Goal: Task Accomplishment & Management: Use online tool/utility

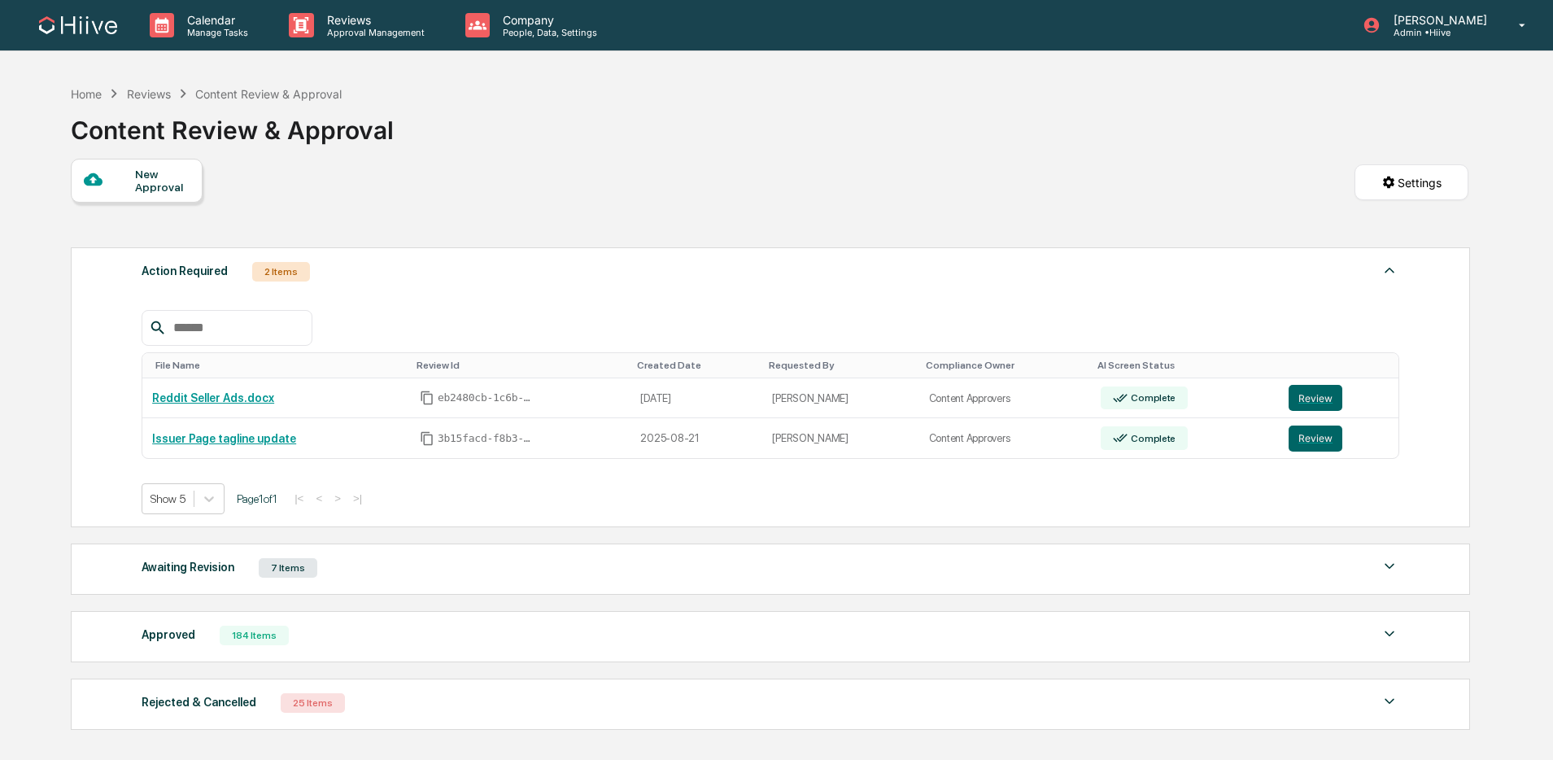
scroll to position [124, 0]
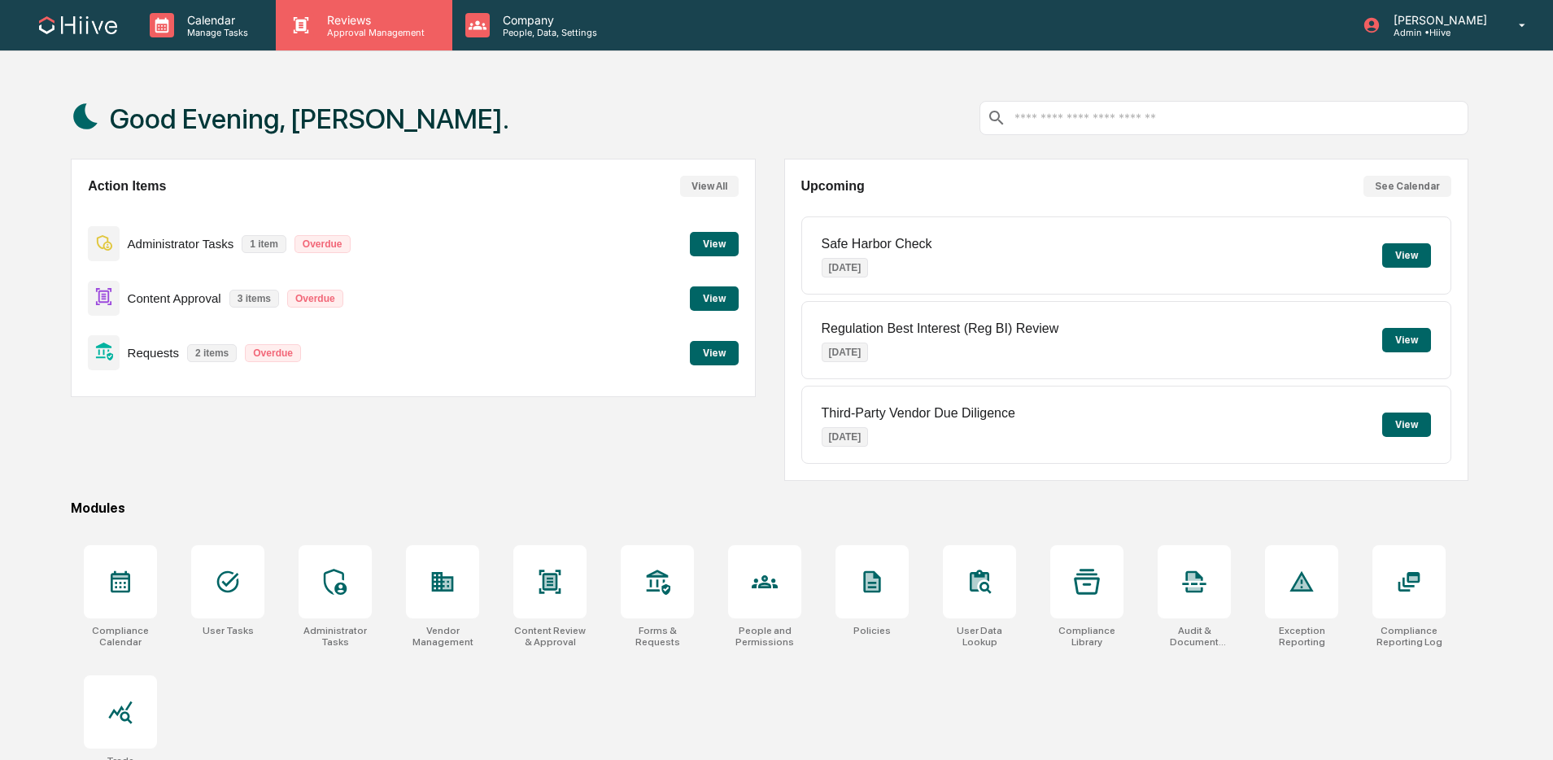
click at [388, 36] on p "Approval Management" at bounding box center [373, 32] width 119 height 11
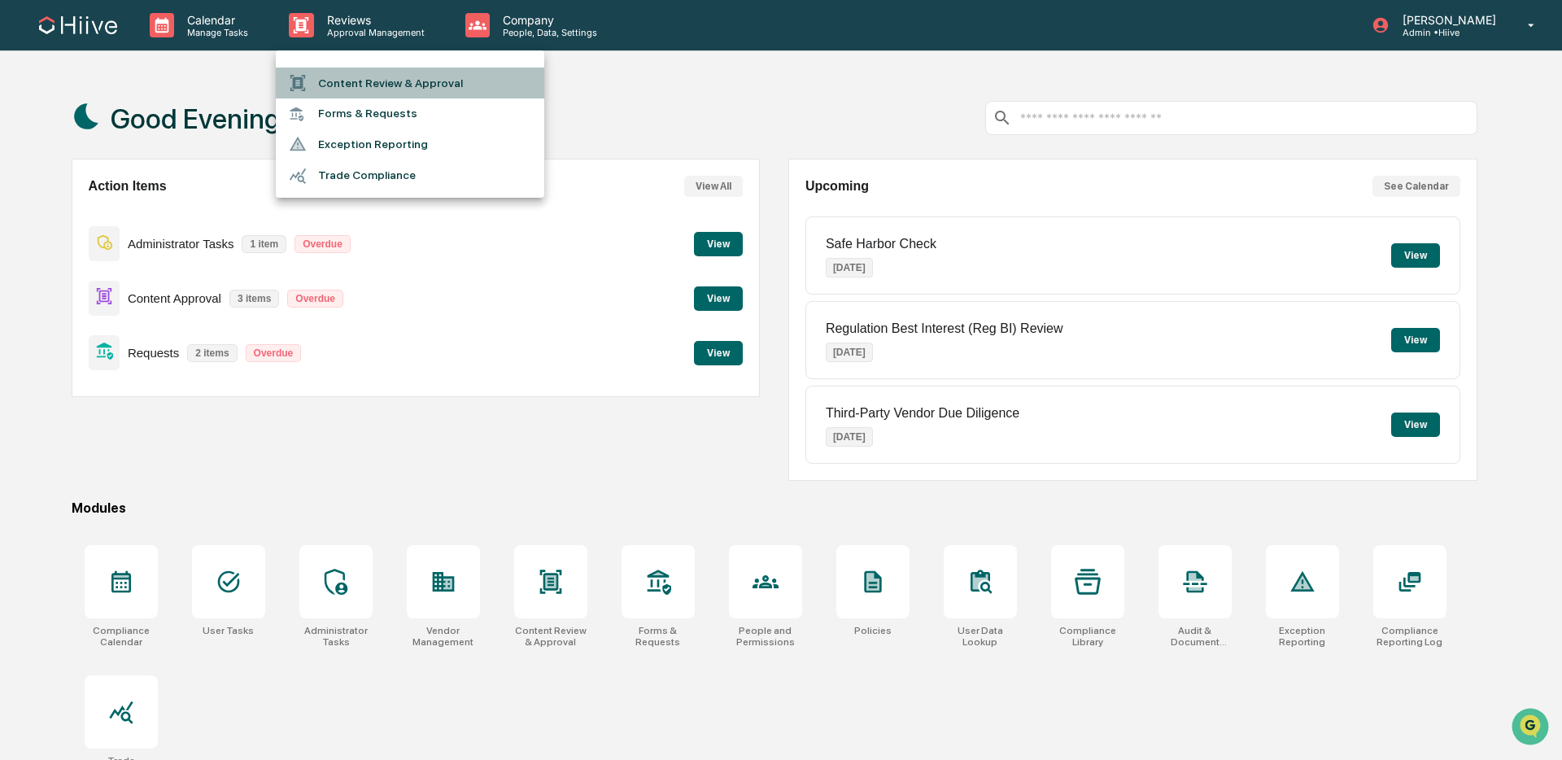
click at [402, 78] on li "Content Review & Approval" at bounding box center [410, 83] width 268 height 31
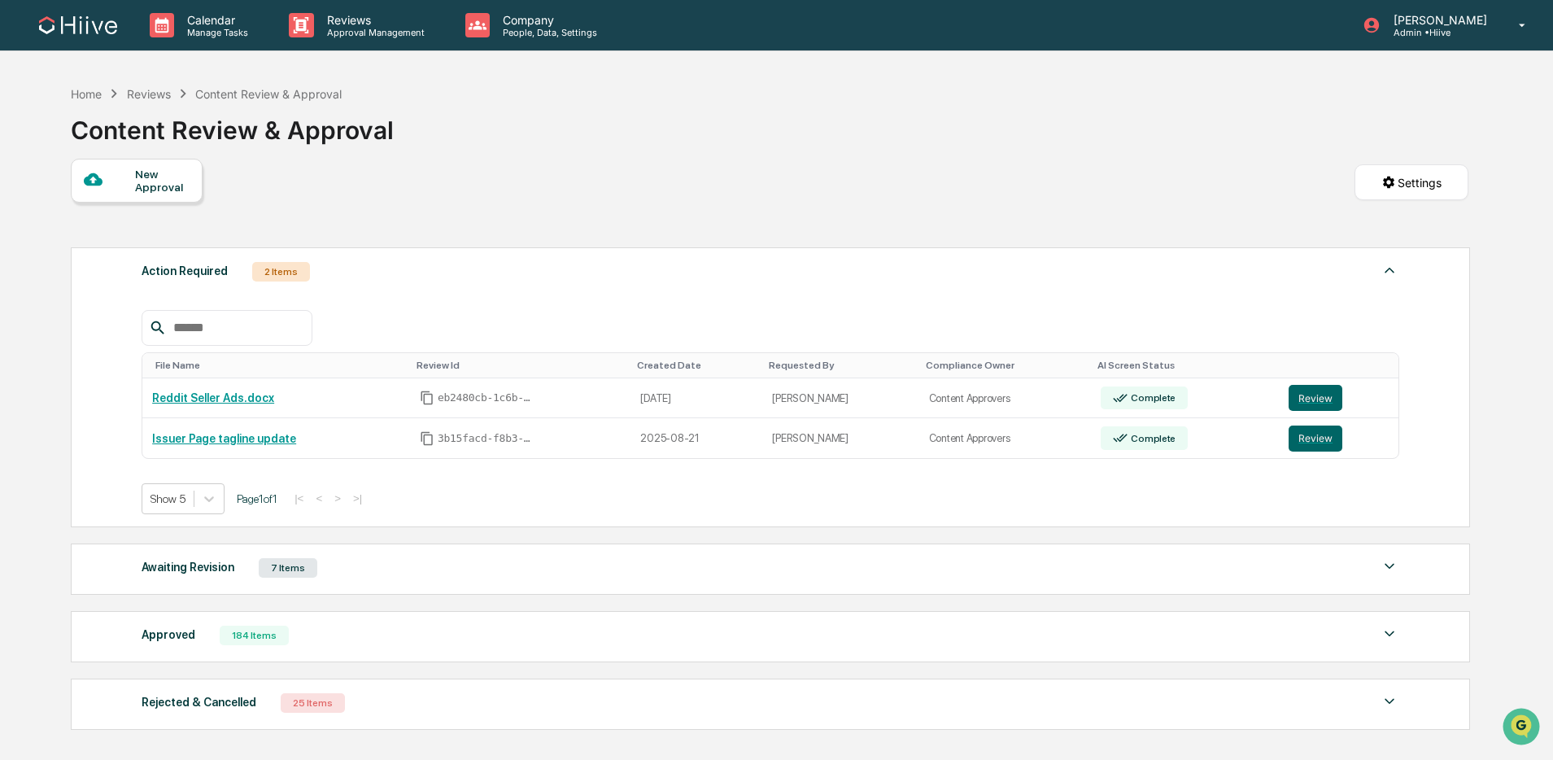
scroll to position [124, 0]
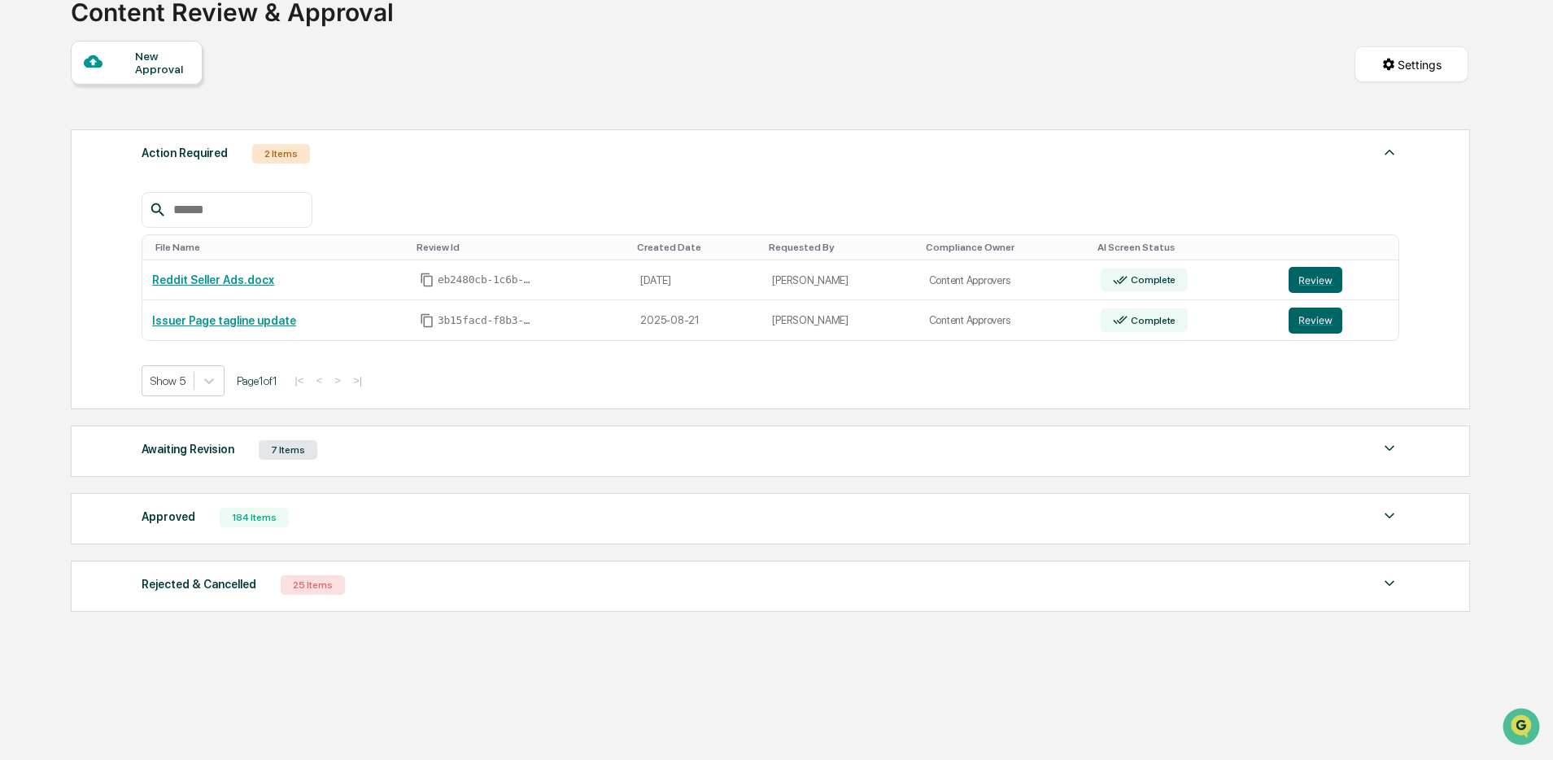
click at [1390, 149] on img at bounding box center [1390, 152] width 20 height 20
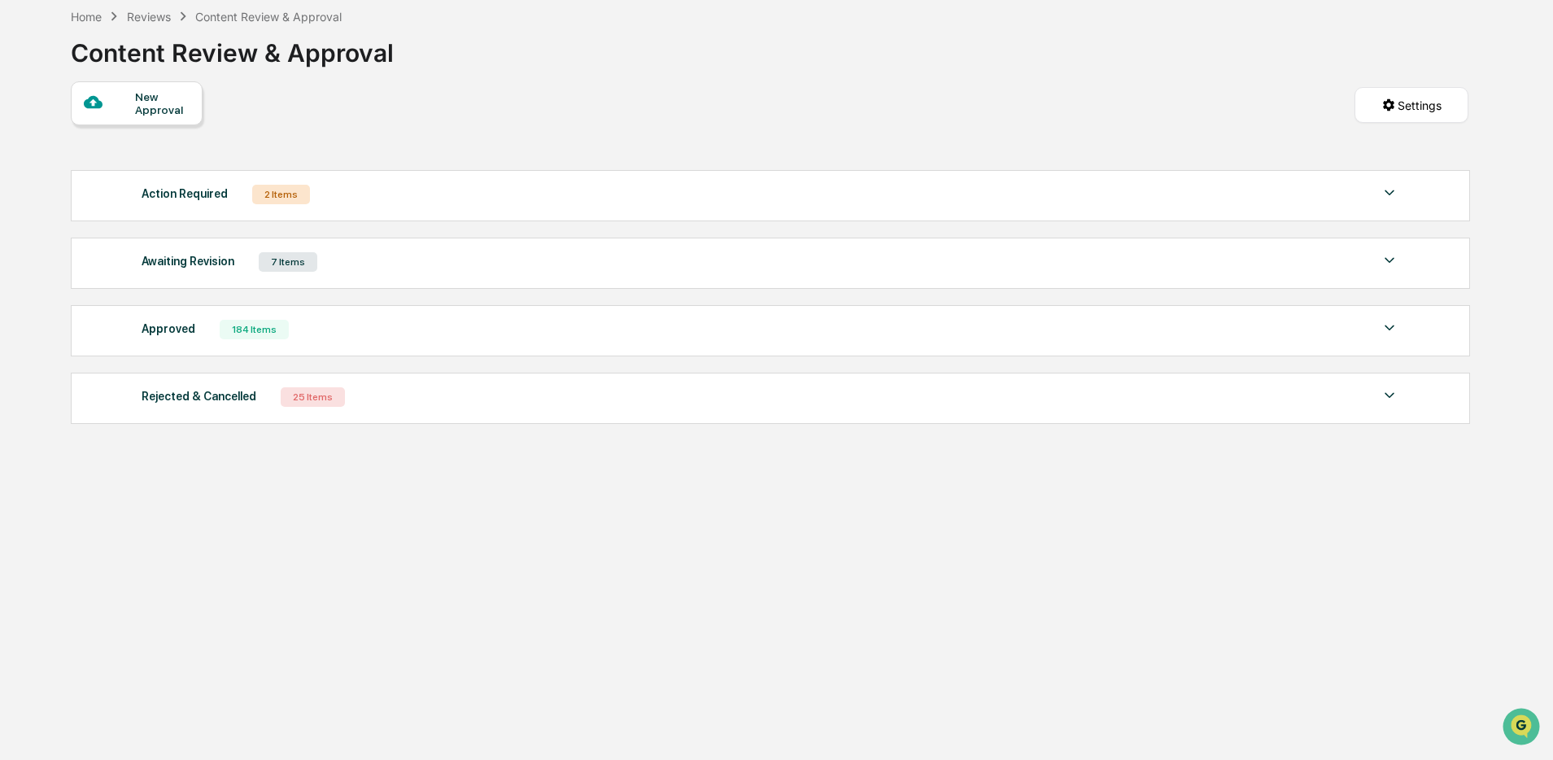
click at [1389, 194] on img at bounding box center [1390, 193] width 20 height 20
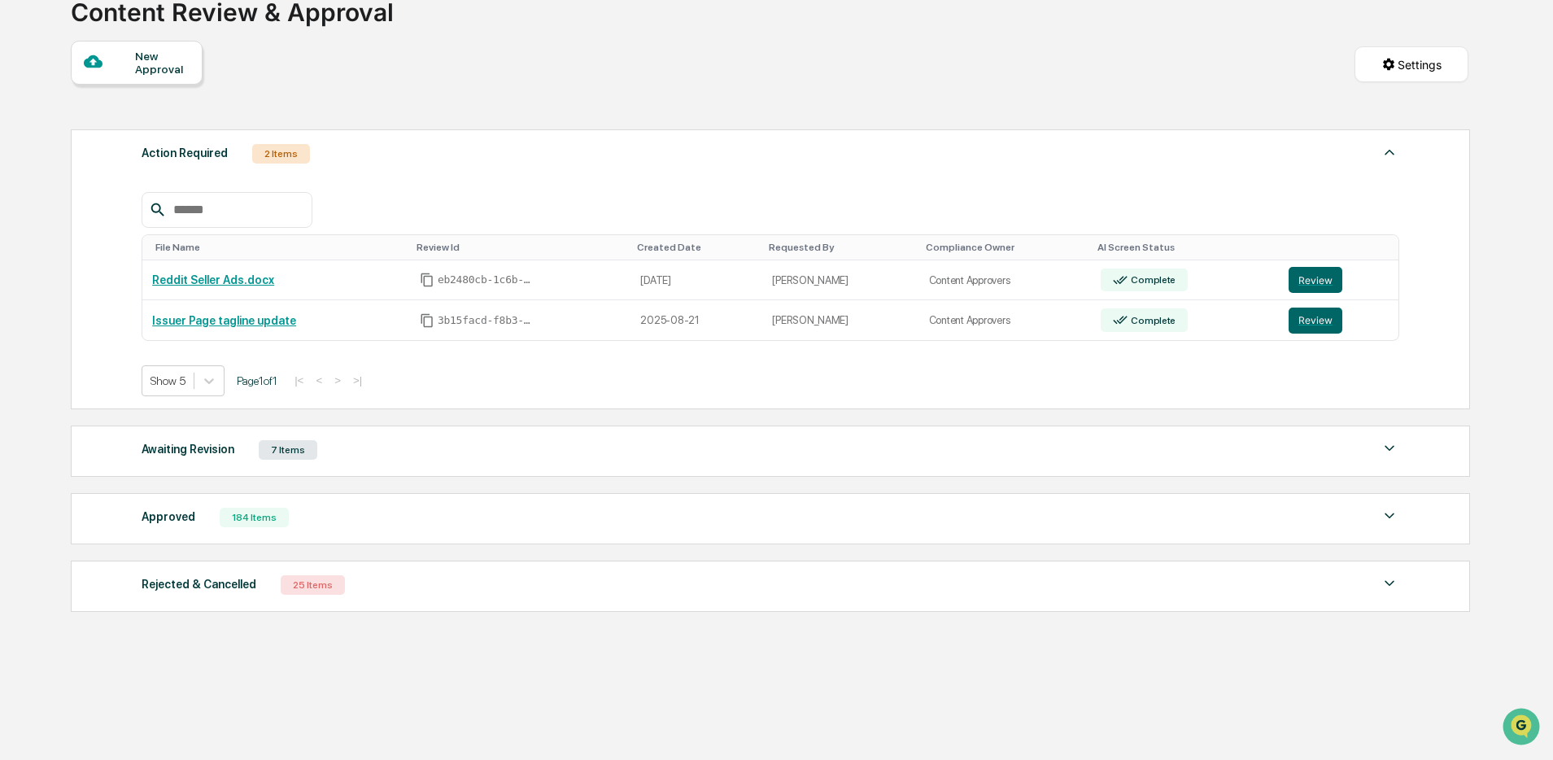
scroll to position [124, 0]
click at [1319, 271] on button "Review" at bounding box center [1316, 280] width 54 height 26
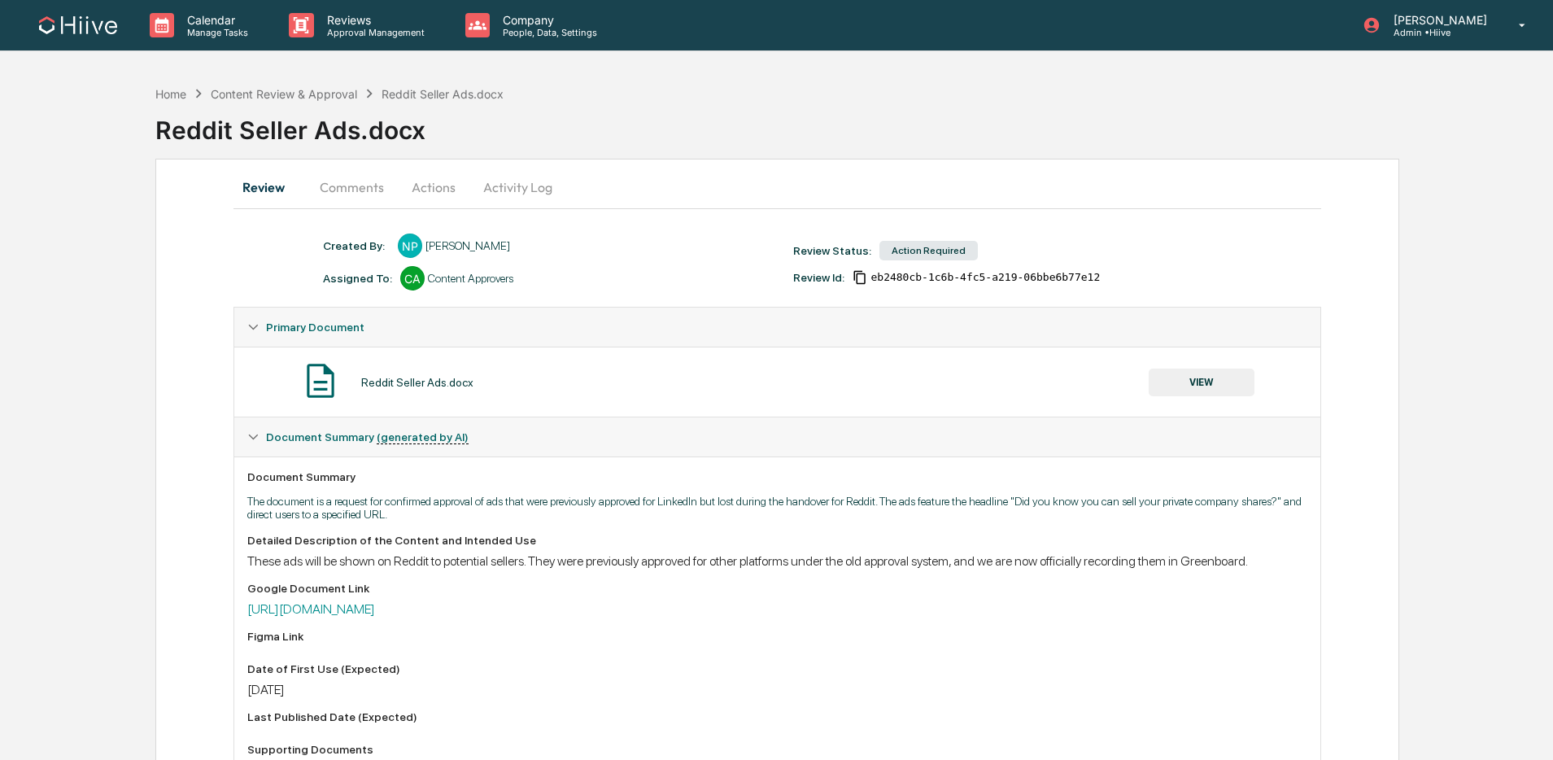
click at [366, 193] on button "Comments" at bounding box center [352, 187] width 90 height 39
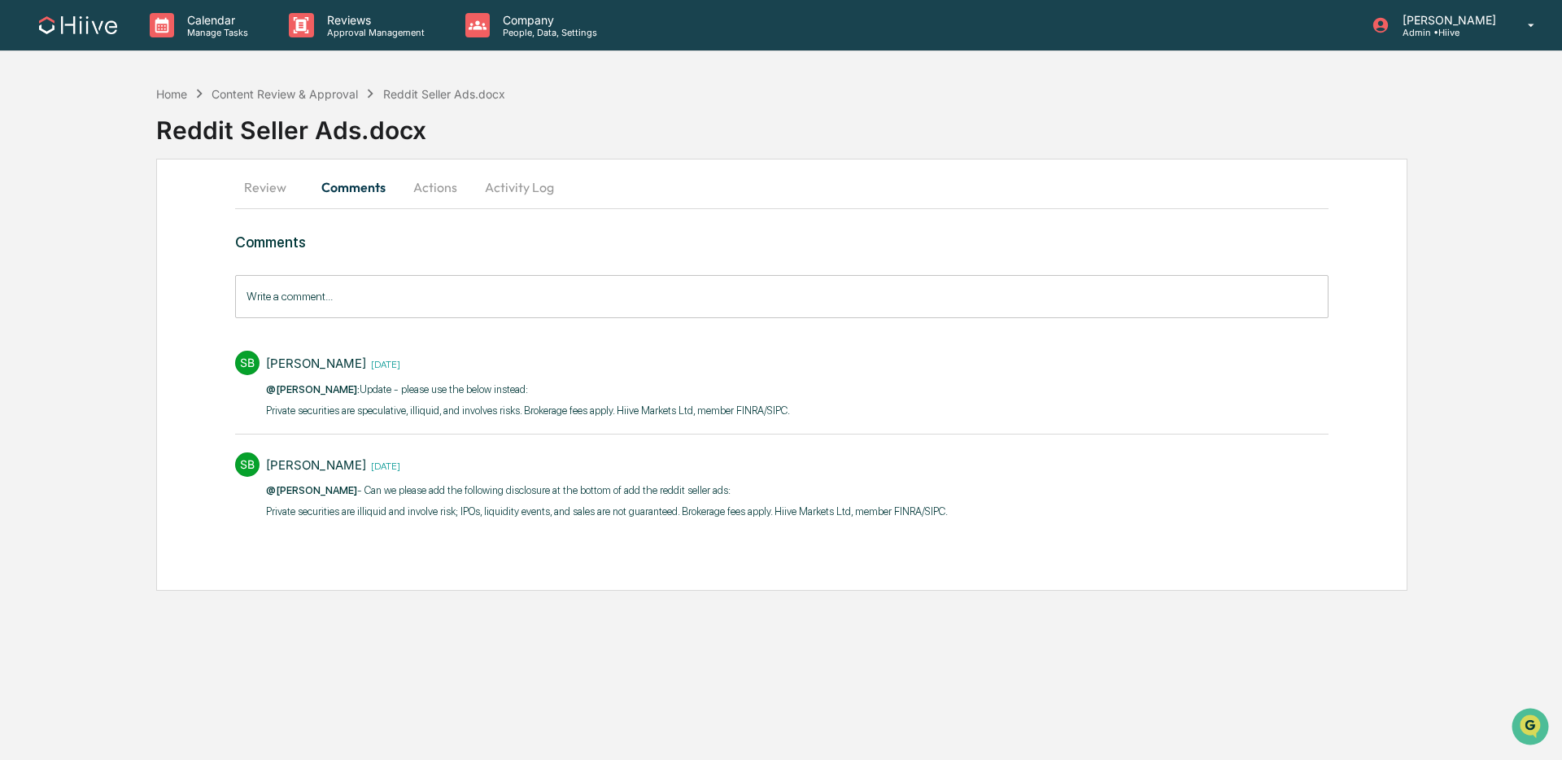
click at [536, 196] on button "Activity Log" at bounding box center [519, 187] width 95 height 39
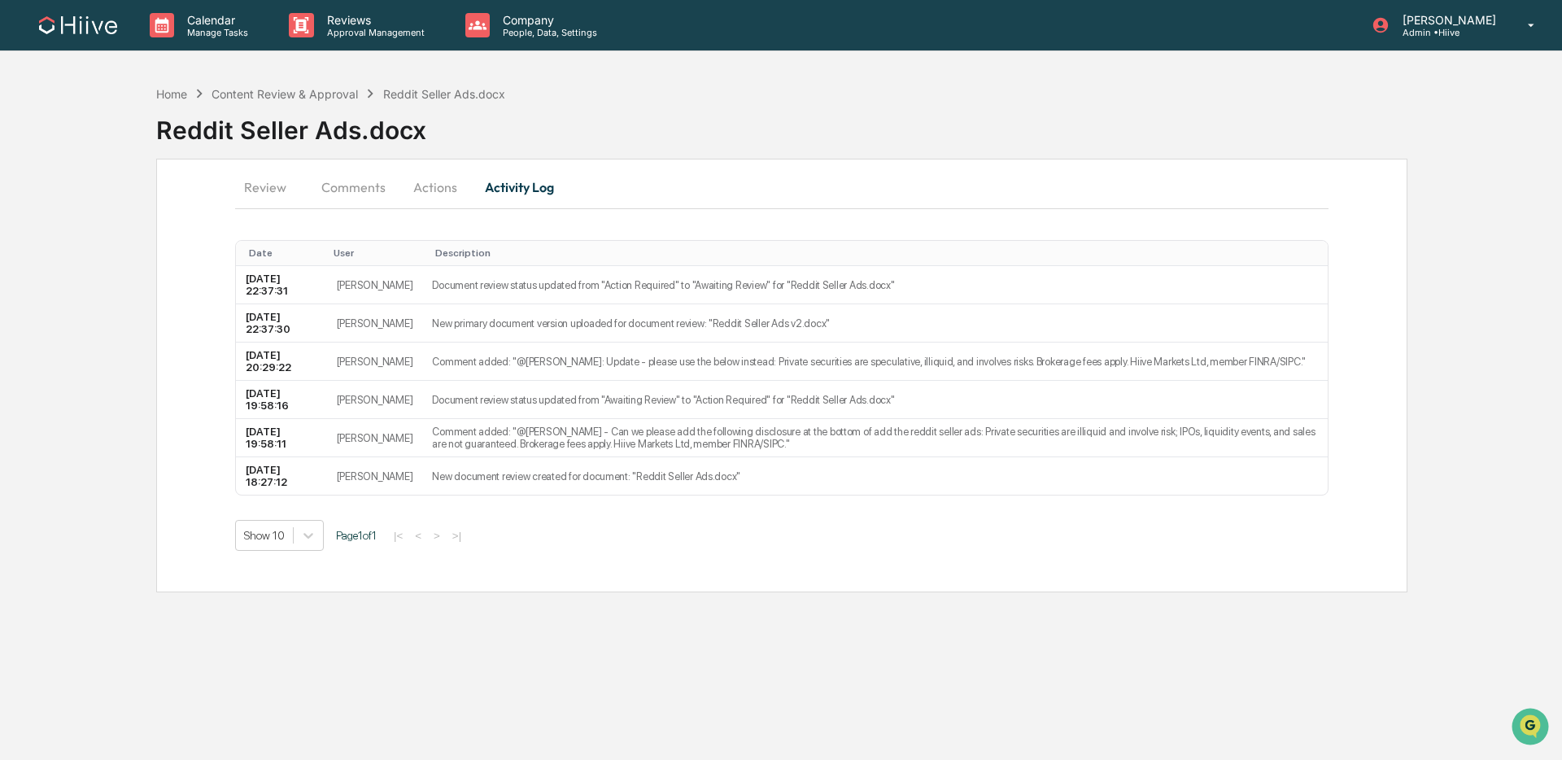
click at [422, 188] on button "Actions" at bounding box center [435, 187] width 73 height 39
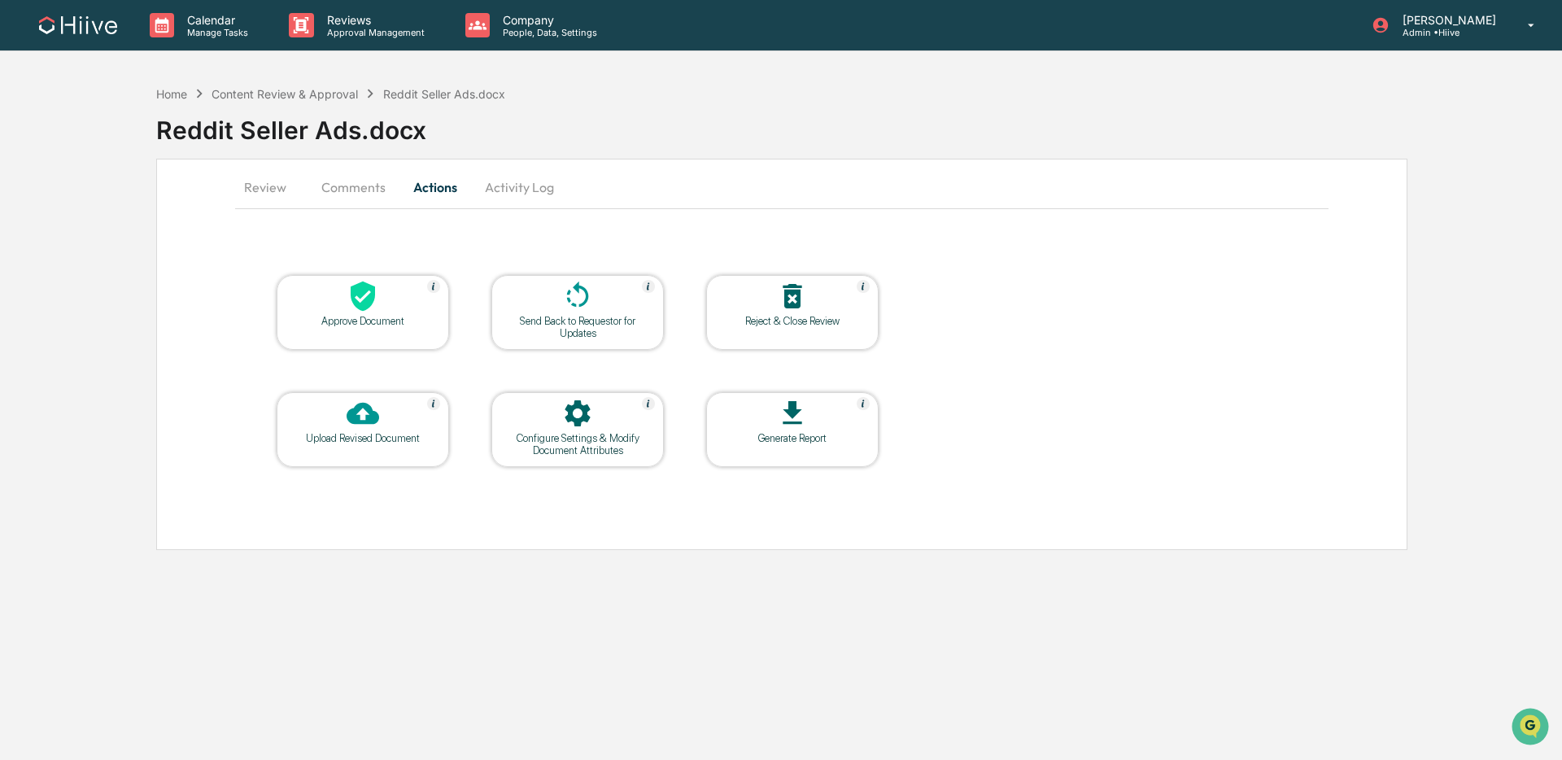
drag, startPoint x: 336, startPoint y: 189, endPoint x: 271, endPoint y: 189, distance: 65.1
click at [335, 189] on button "Comments" at bounding box center [353, 187] width 90 height 39
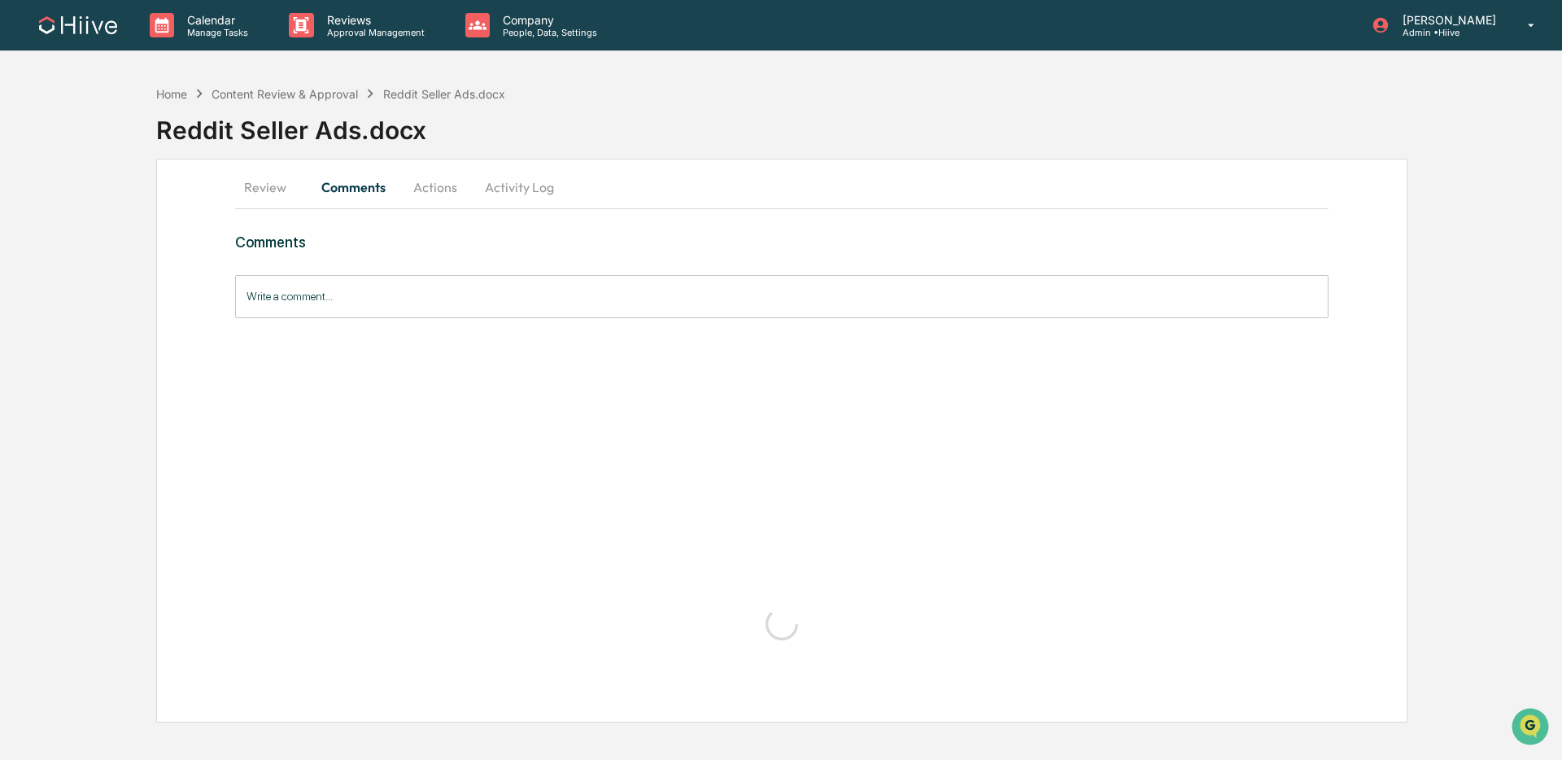
click at [265, 189] on button "Review" at bounding box center [271, 187] width 73 height 39
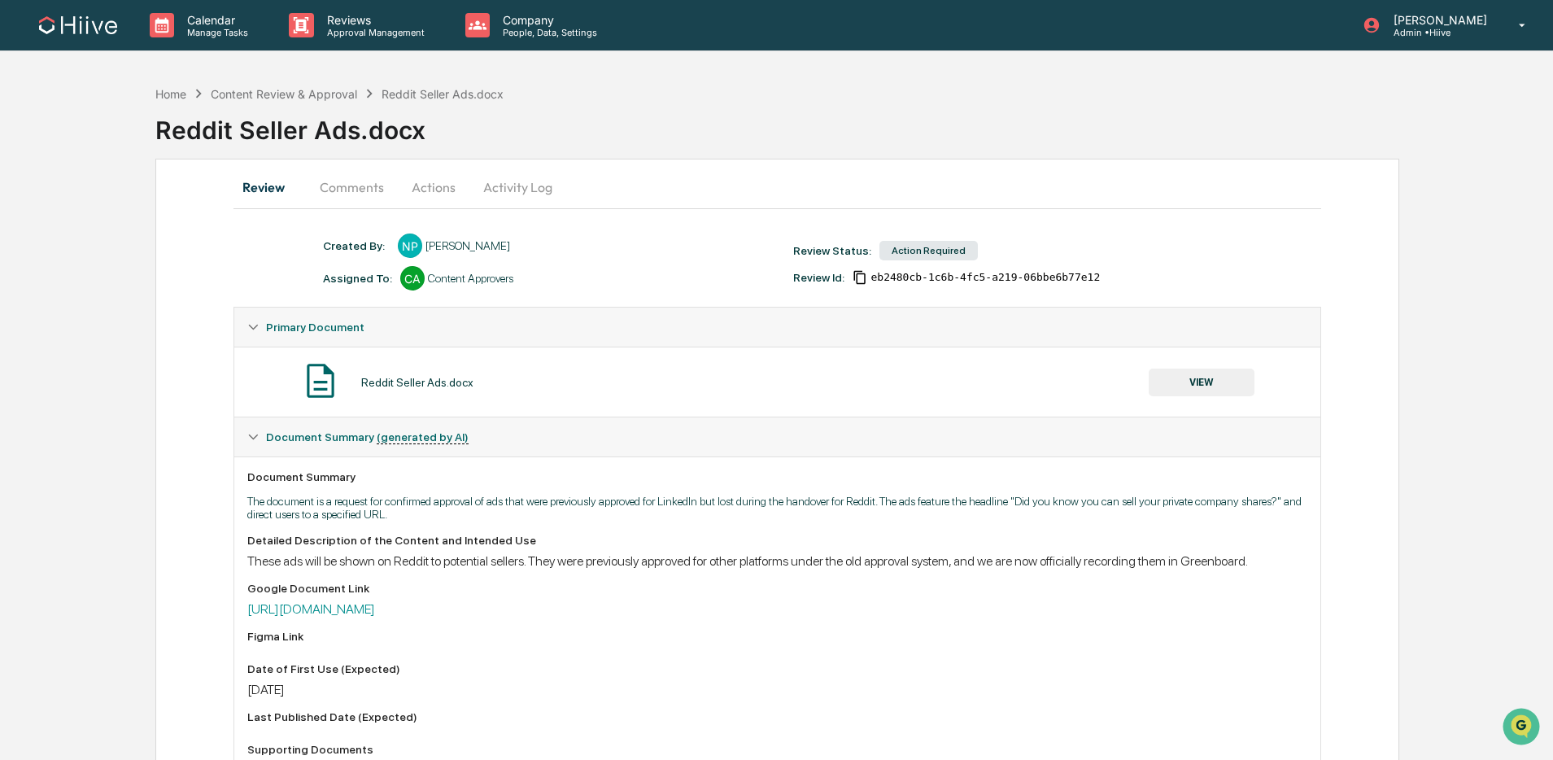
scroll to position [2, 0]
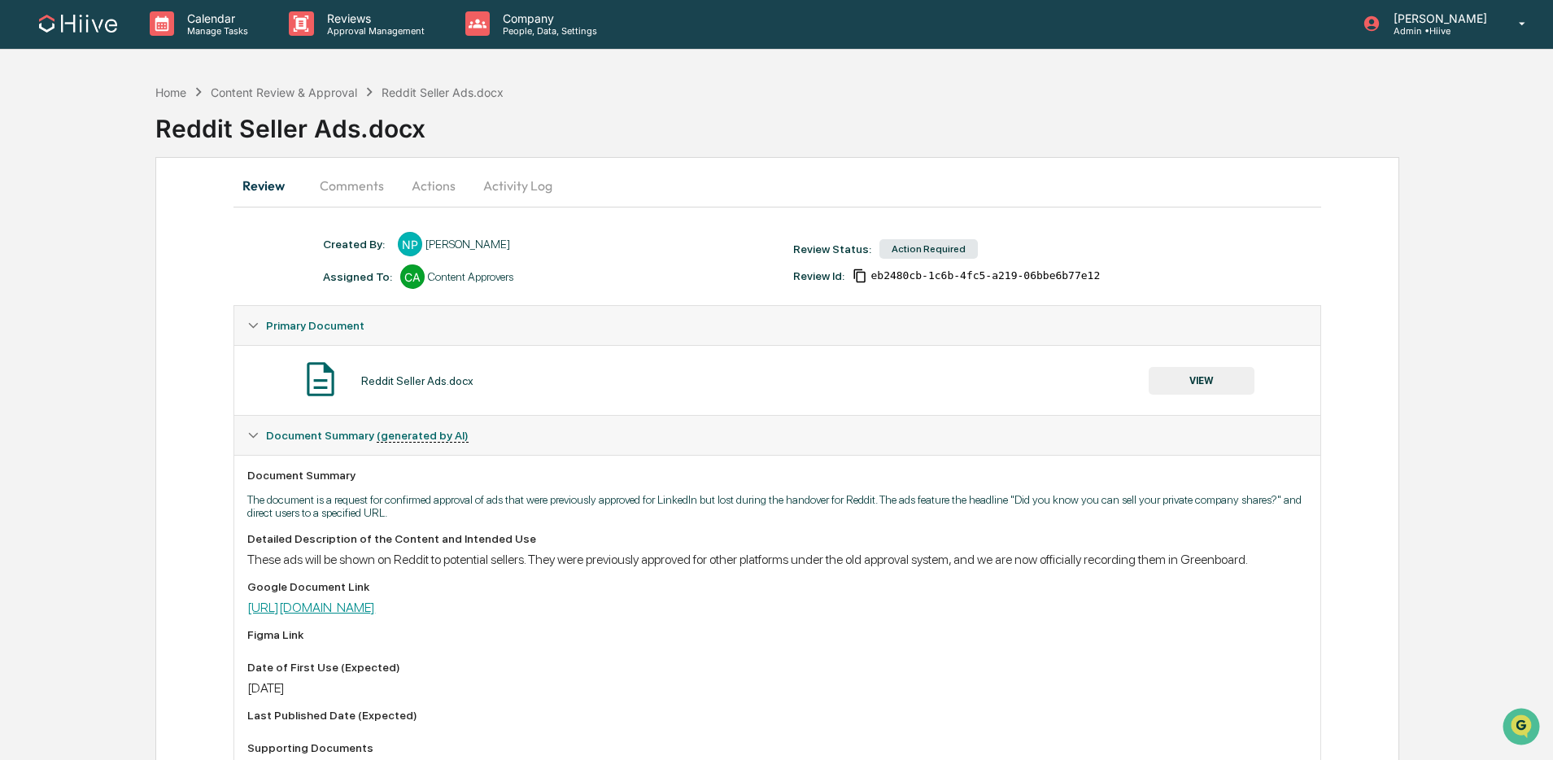
click at [375, 615] on link "[URL][DOMAIN_NAME]" at bounding box center [311, 607] width 128 height 15
drag, startPoint x: 1168, startPoint y: 360, endPoint x: 1153, endPoint y: 385, distance: 28.9
click at [1158, 376] on div "Reddit Seller Ads.docx VIEW" at bounding box center [776, 380] width 1059 height 43
click at [1152, 386] on button "VIEW" at bounding box center [1202, 381] width 106 height 28
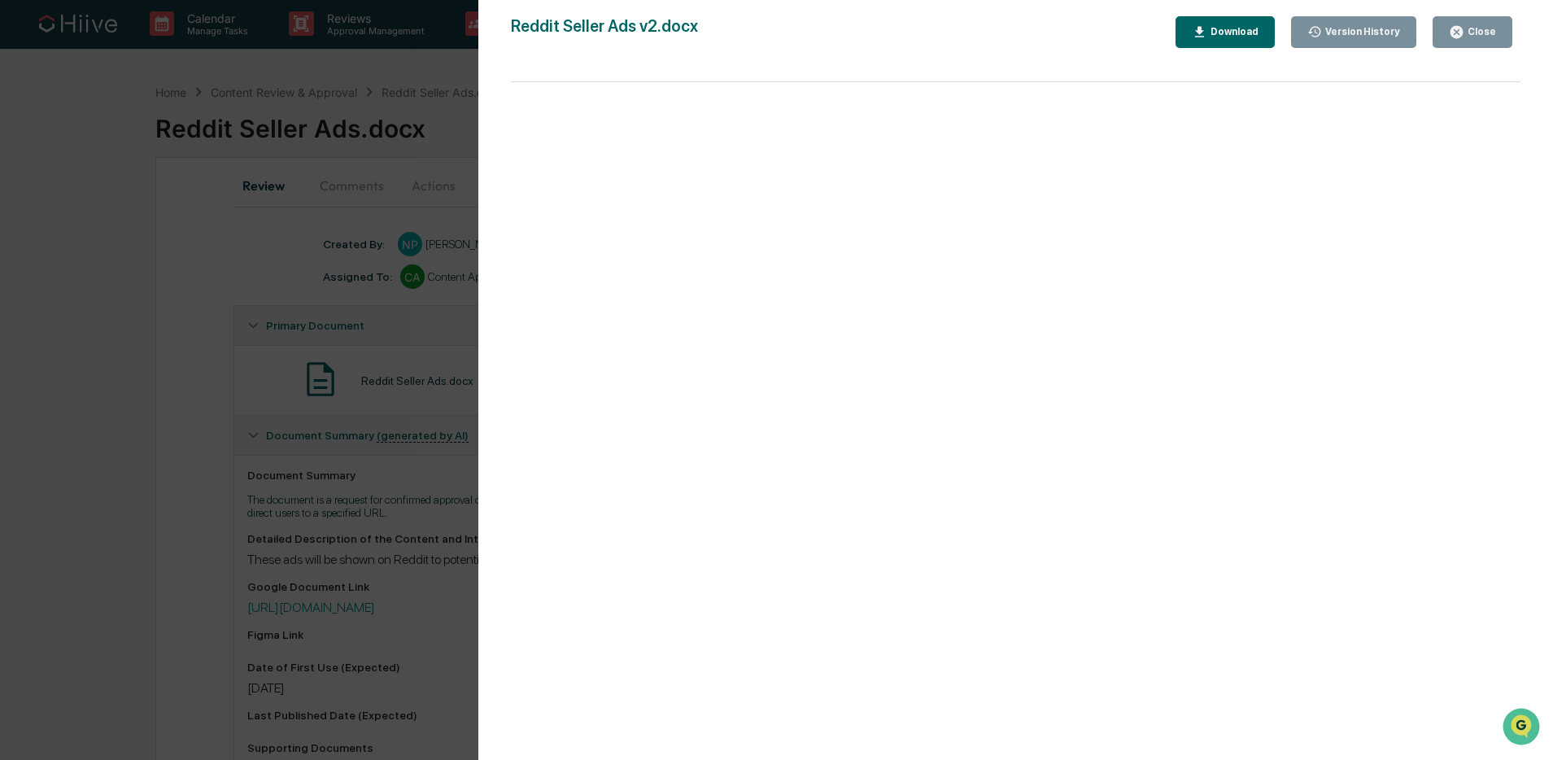
click at [1467, 38] on div "Close" at bounding box center [1472, 31] width 47 height 15
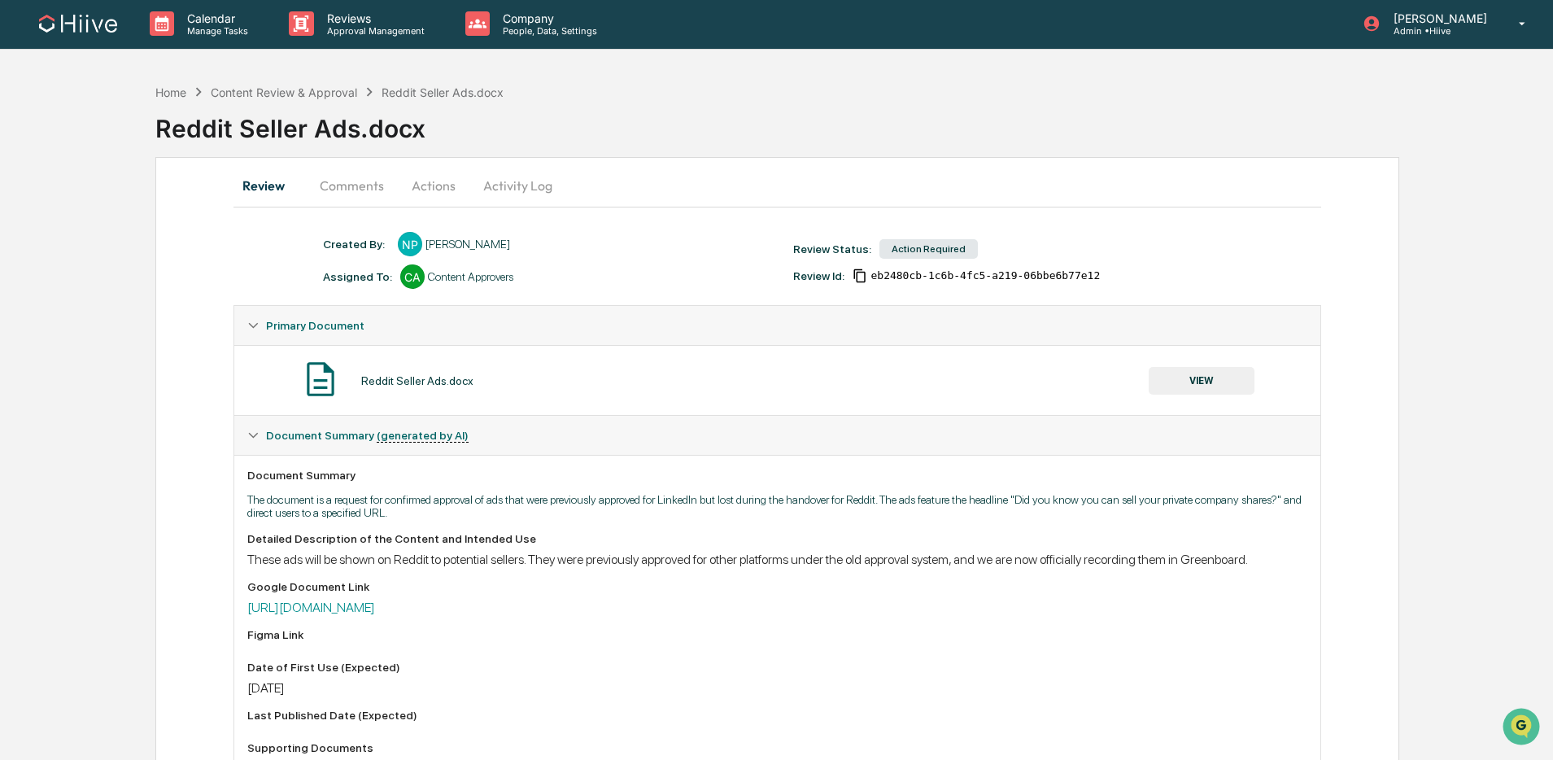
click at [354, 177] on button "Comments" at bounding box center [352, 185] width 90 height 39
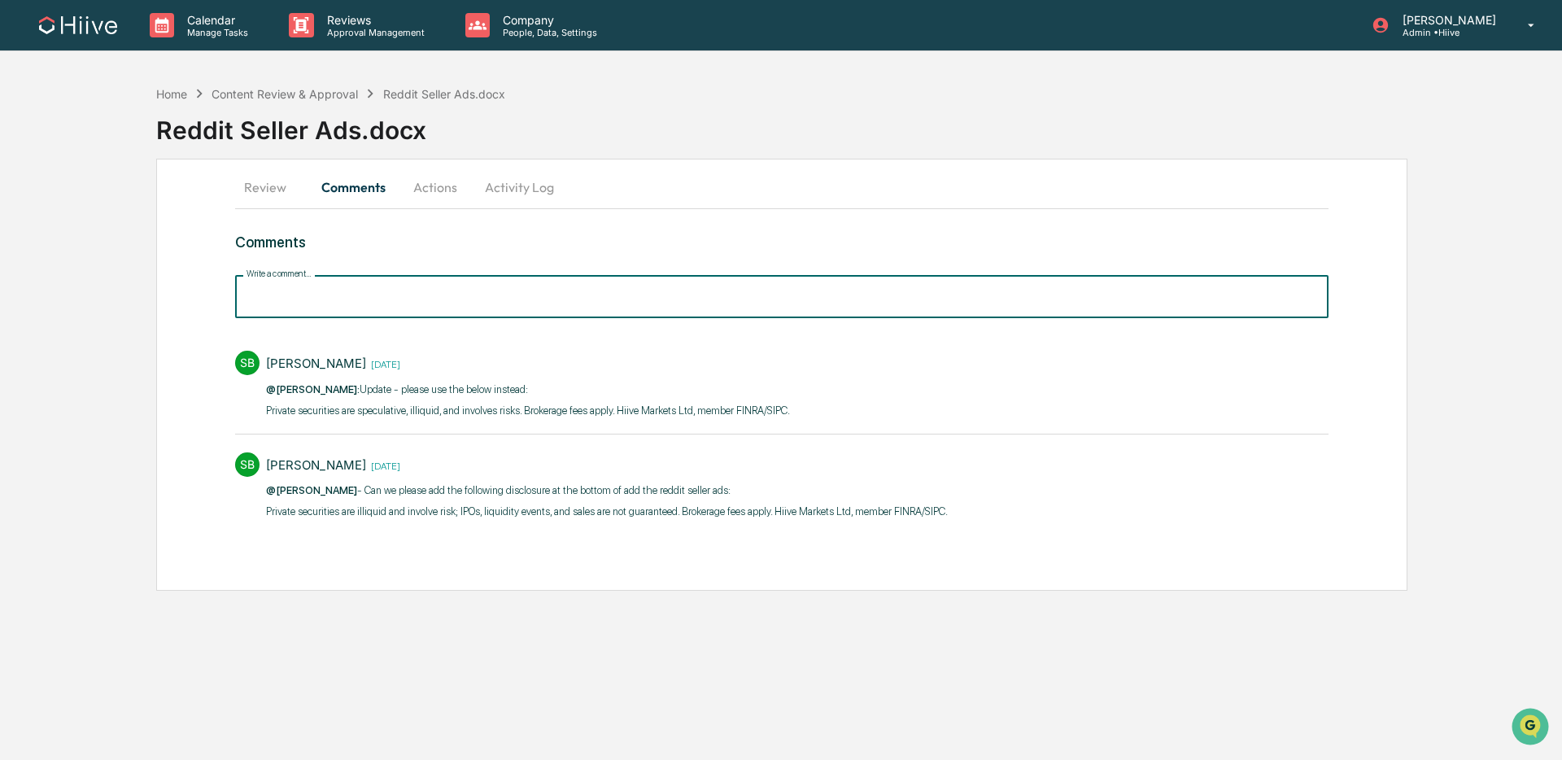
click at [511, 302] on input "Write a comment..." at bounding box center [781, 296] width 1093 height 43
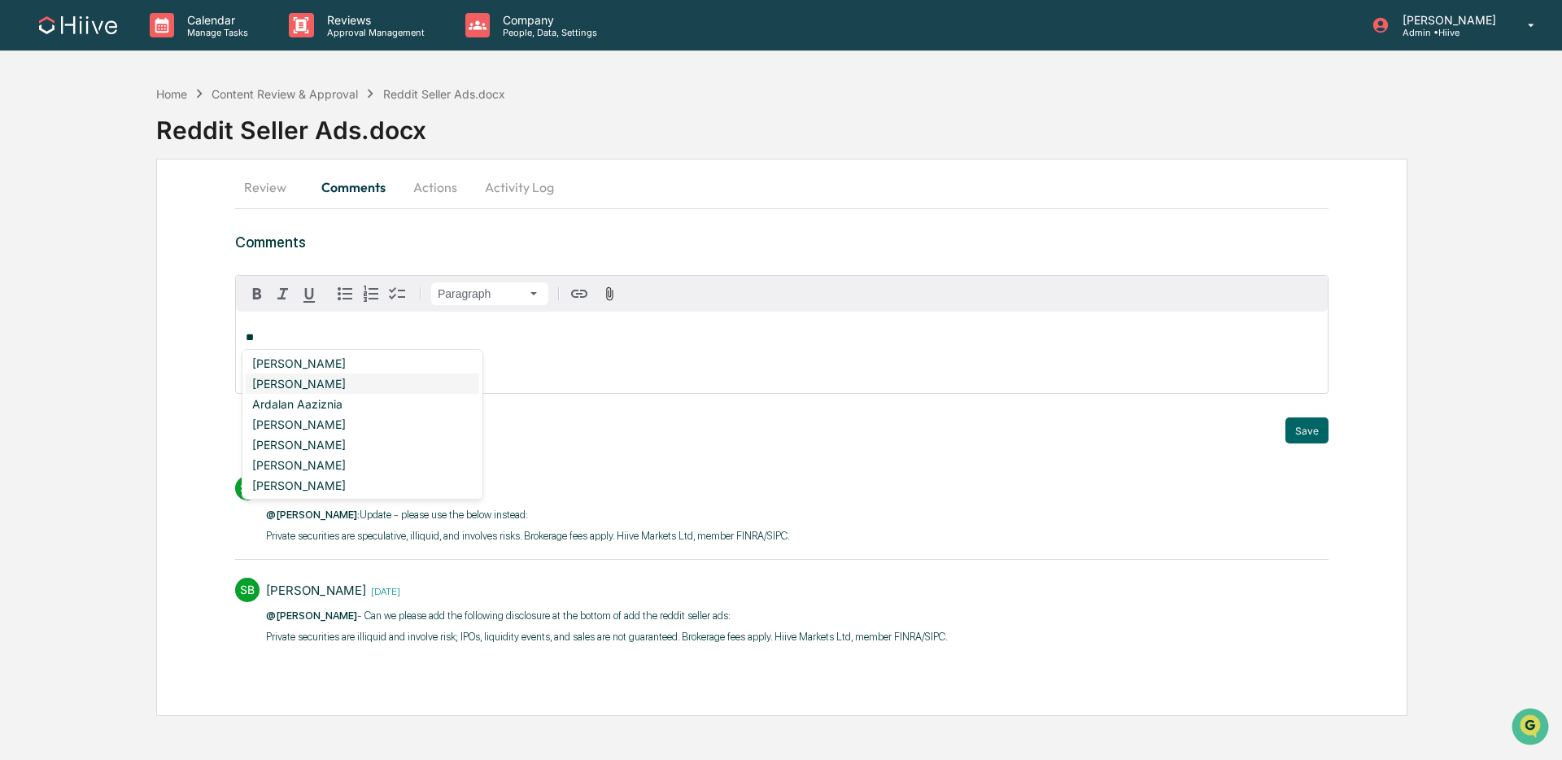
click at [356, 382] on div "[PERSON_NAME]" at bounding box center [362, 383] width 233 height 20
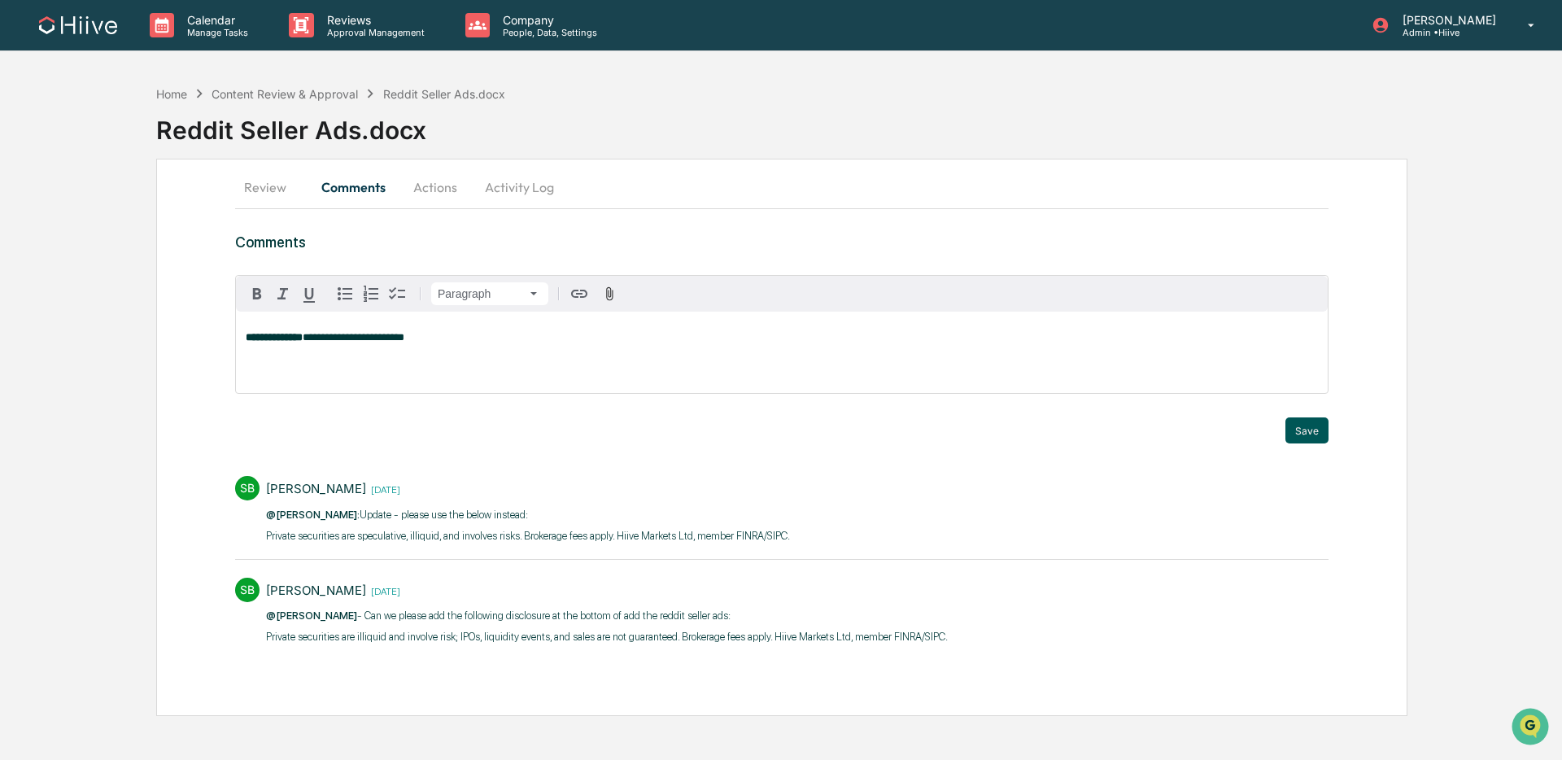
click at [1304, 430] on button "Save" at bounding box center [1306, 430] width 43 height 26
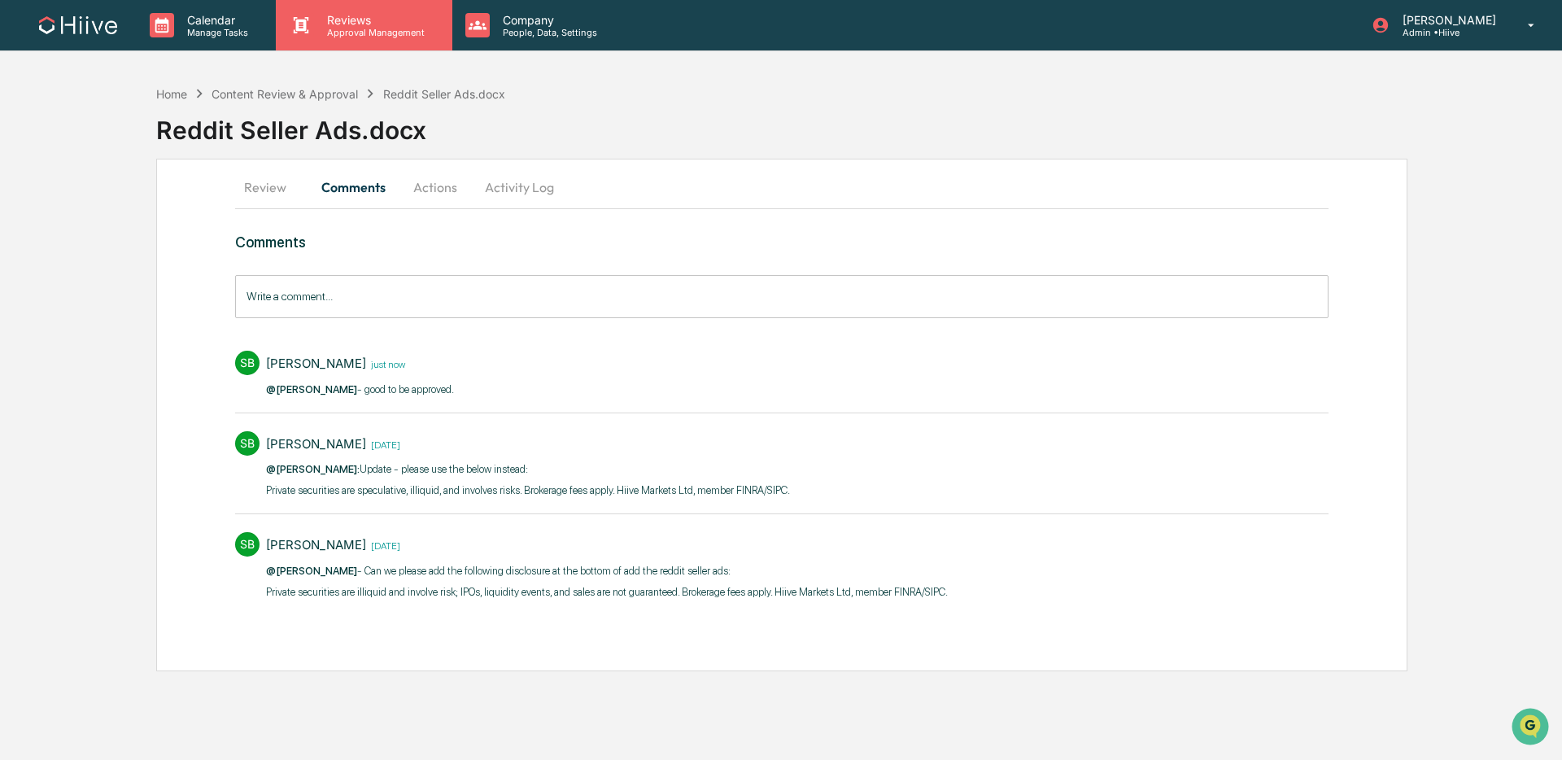
click at [391, 34] on p "Approval Management" at bounding box center [373, 32] width 119 height 11
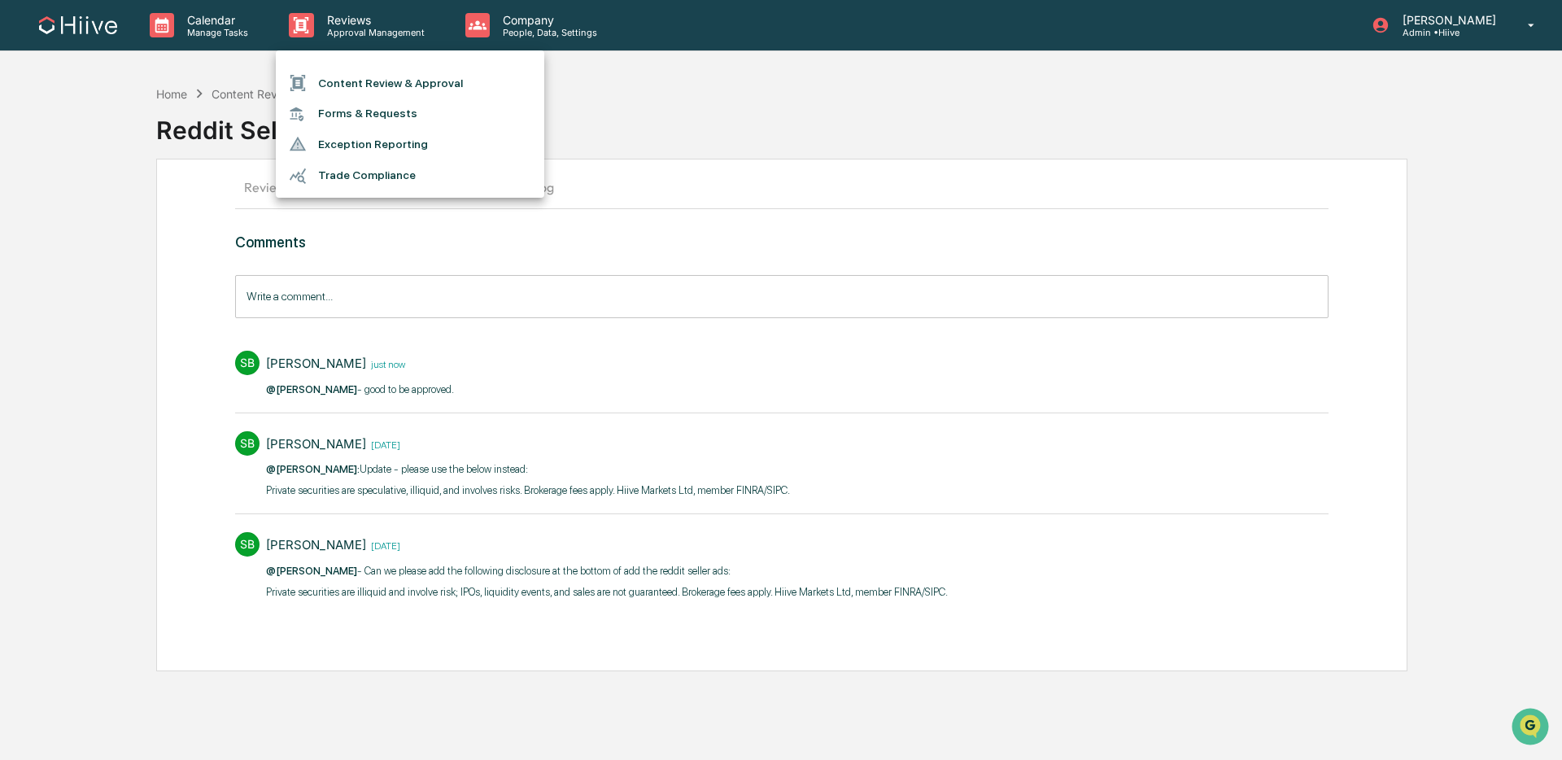
click at [390, 73] on li "Content Review & Approval" at bounding box center [410, 83] width 268 height 31
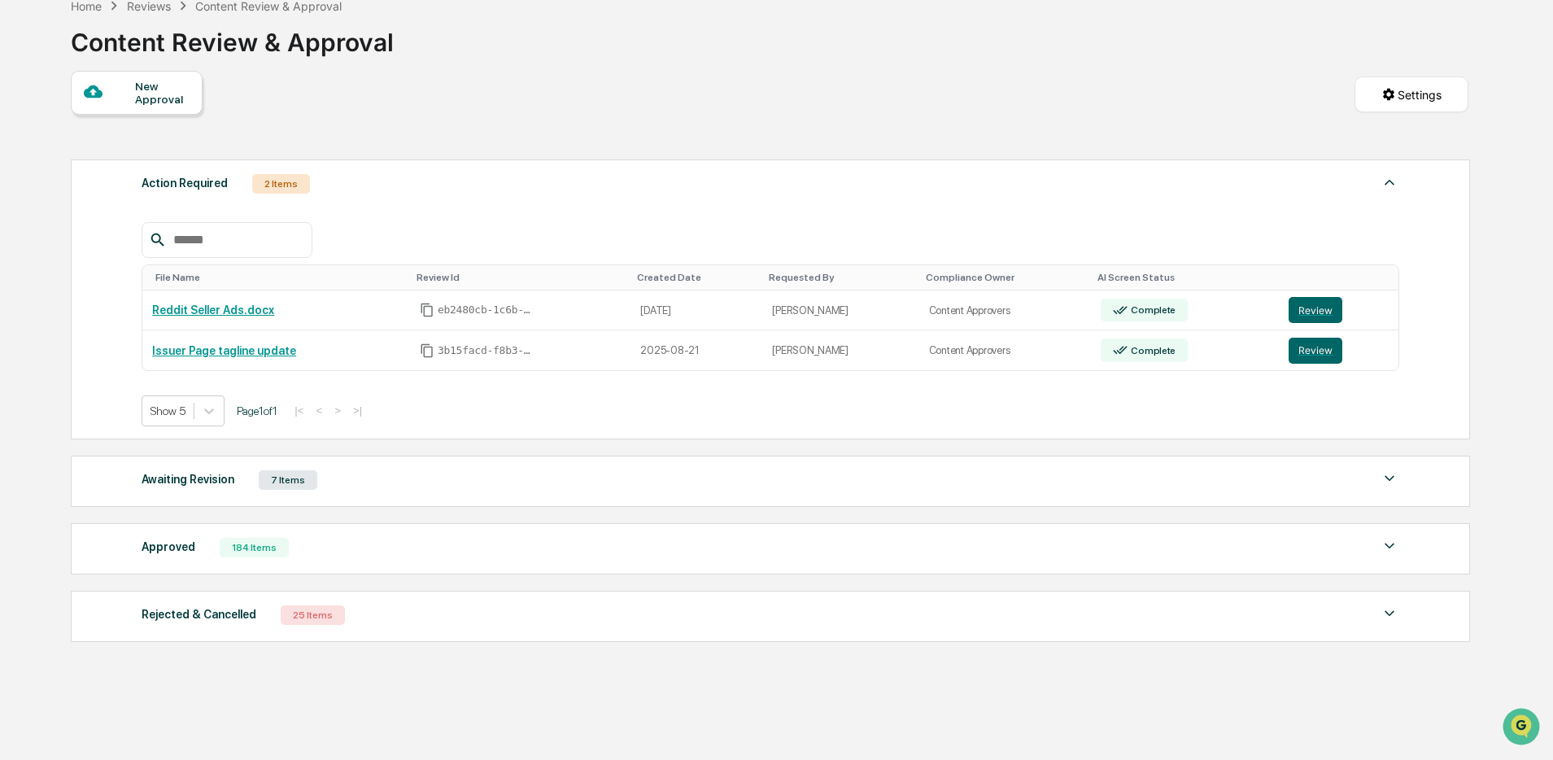
scroll to position [124, 0]
